Goal: Information Seeking & Learning: Learn about a topic

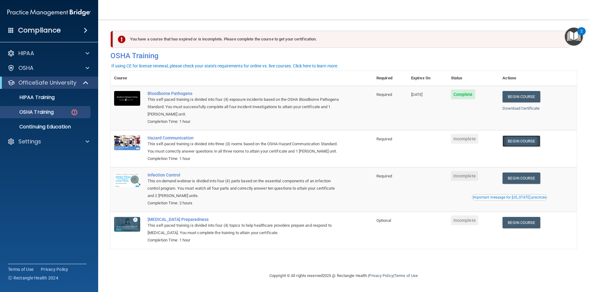
click at [528, 140] on link "Begin Course" at bounding box center [521, 141] width 37 height 11
click at [525, 179] on link "Begin Course" at bounding box center [521, 178] width 37 height 11
click at [531, 227] on link "Begin Course" at bounding box center [521, 222] width 37 height 11
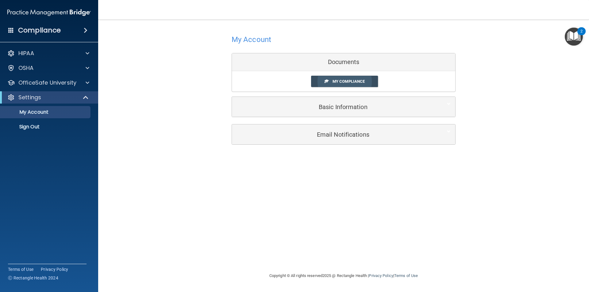
click at [335, 85] on link "My Compliance" at bounding box center [344, 81] width 67 height 11
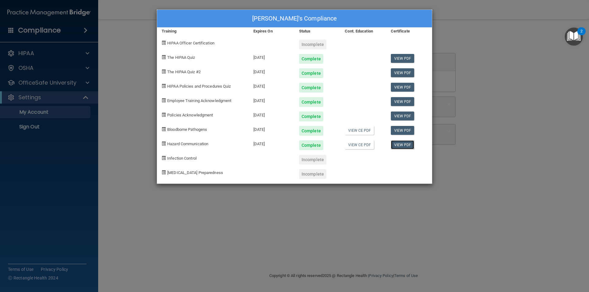
click at [395, 145] on link "View PDF" at bounding box center [403, 145] width 24 height 9
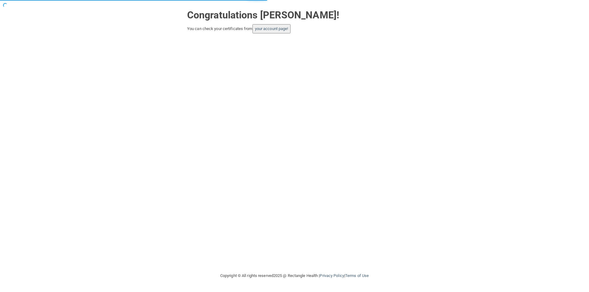
click at [273, 25] on button "your account page!" at bounding box center [272, 28] width 38 height 9
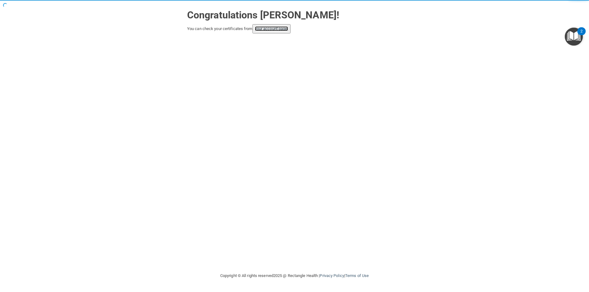
click at [279, 29] on link "your account page!" at bounding box center [271, 28] width 33 height 5
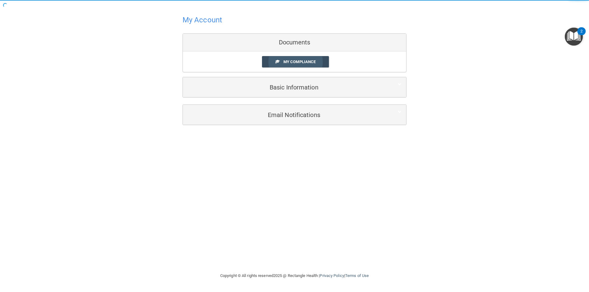
click at [310, 61] on span "My Compliance" at bounding box center [300, 62] width 32 height 5
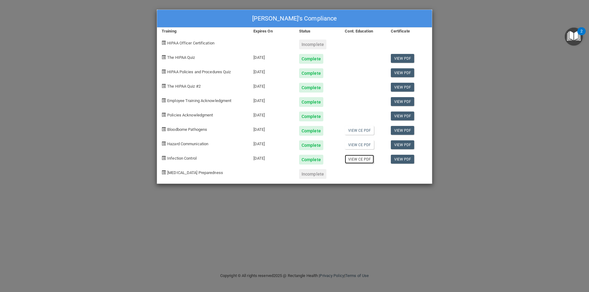
click at [368, 159] on link "View CE PDF" at bounding box center [359, 159] width 29 height 9
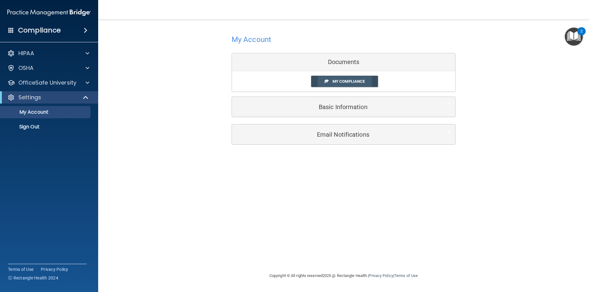
click at [345, 80] on span "My Compliance" at bounding box center [349, 81] width 32 height 5
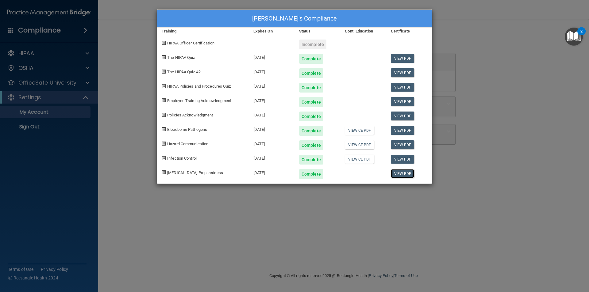
click at [399, 174] on link "View PDF" at bounding box center [403, 173] width 24 height 9
